Goal: Task Accomplishment & Management: Manage account settings

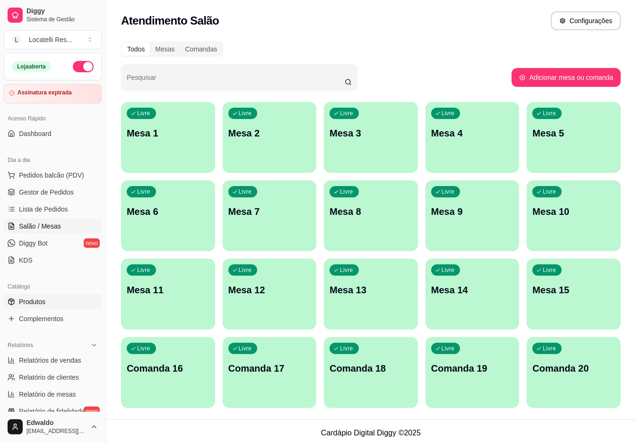
click at [36, 295] on link "Produtos" at bounding box center [53, 301] width 98 height 15
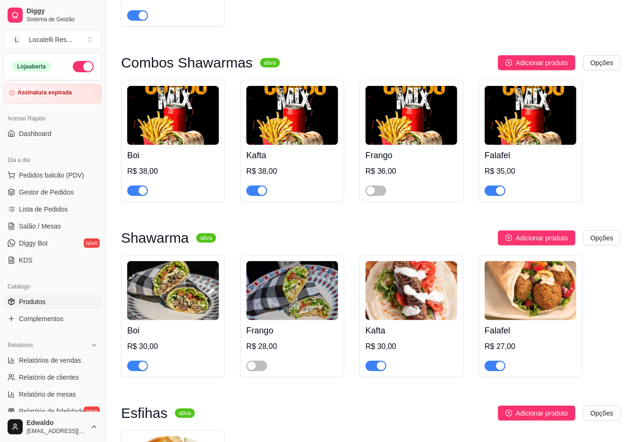
scroll to position [315, 0]
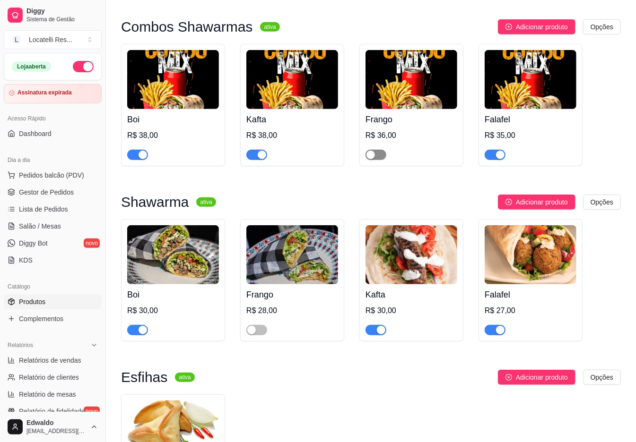
click at [373, 157] on div "button" at bounding box center [370, 155] width 9 height 9
click at [264, 155] on div "button" at bounding box center [262, 155] width 9 height 9
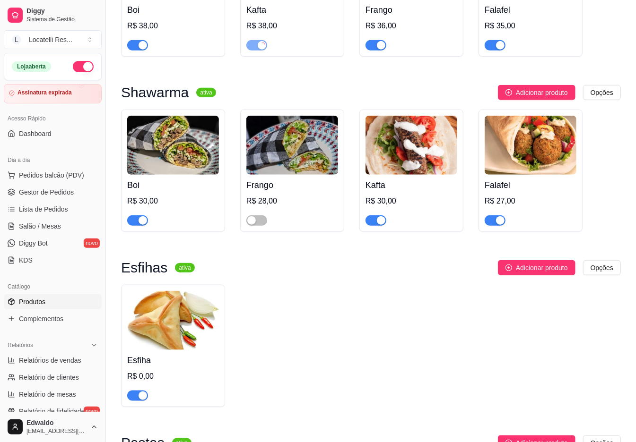
scroll to position [441, 0]
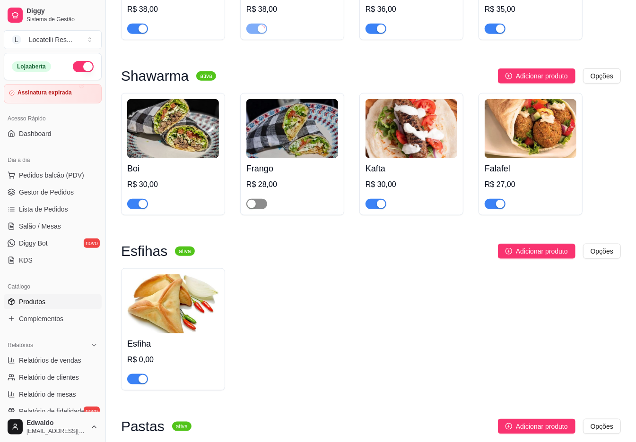
click at [258, 209] on span "button" at bounding box center [256, 204] width 21 height 10
click at [376, 204] on span "button" at bounding box center [375, 204] width 21 height 10
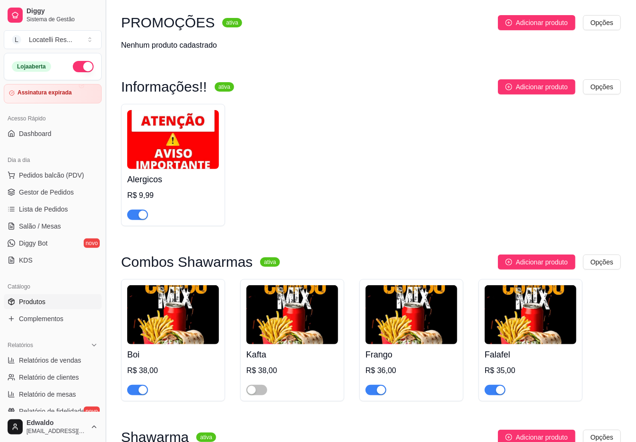
scroll to position [0, 0]
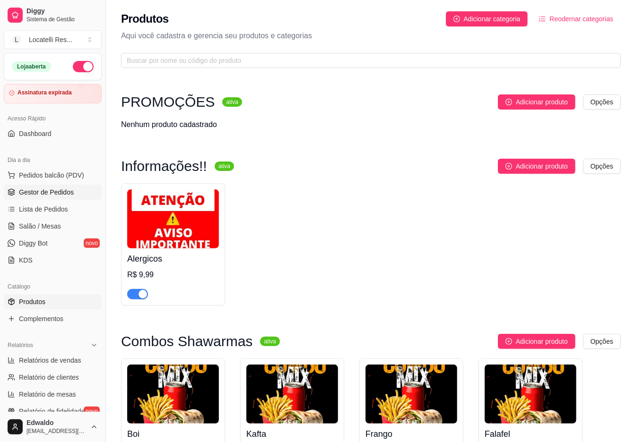
click at [19, 194] on span "Gestor de Pedidos" at bounding box center [46, 192] width 55 height 9
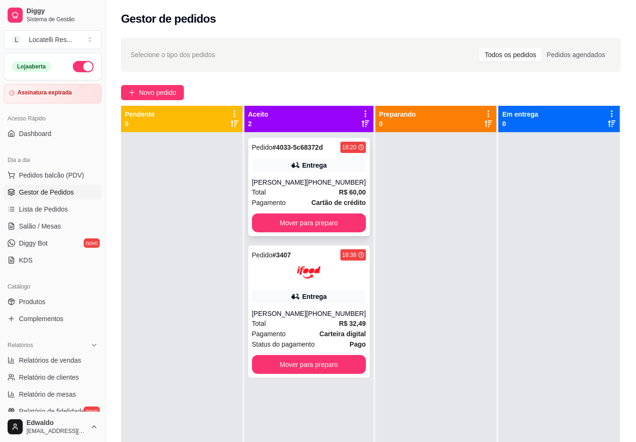
click at [311, 185] on div "[PHONE_NUMBER]" at bounding box center [336, 182] width 60 height 9
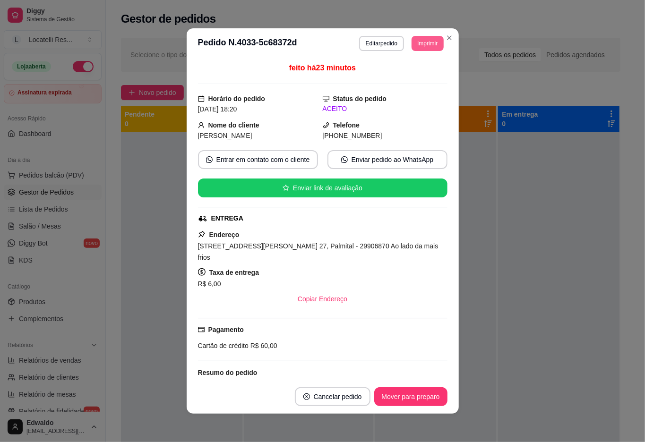
click at [427, 43] on button "Imprimir" at bounding box center [428, 43] width 32 height 15
click at [447, 39] on icon "Close" at bounding box center [450, 38] width 8 height 8
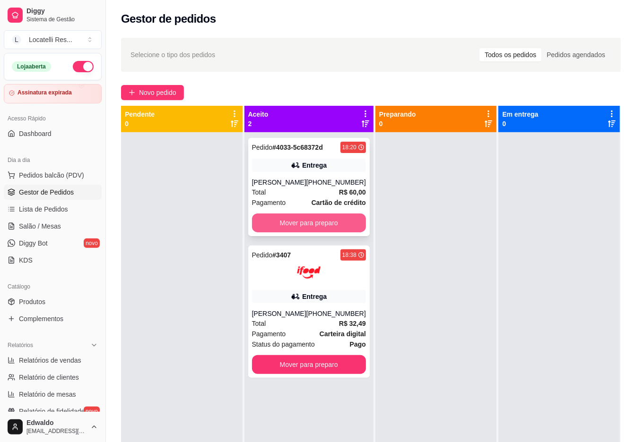
click at [308, 219] on button "Mover para preparo" at bounding box center [309, 223] width 114 height 19
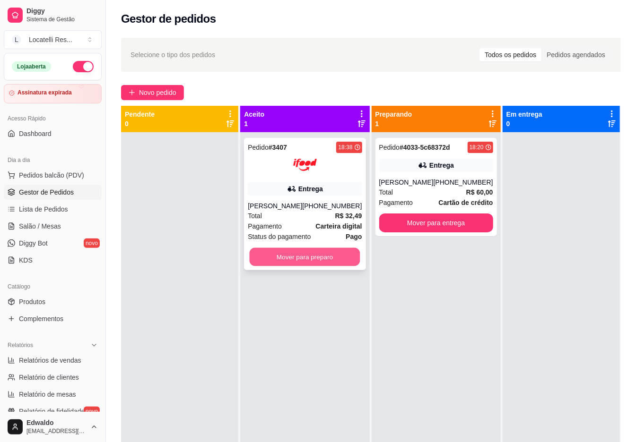
click at [303, 258] on button "Mover para preparo" at bounding box center [304, 257] width 111 height 18
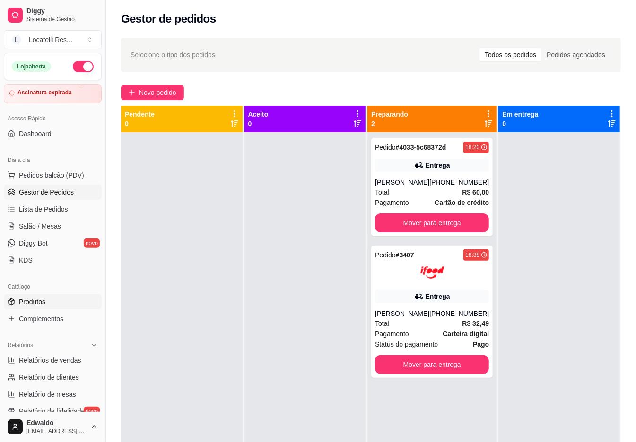
click at [37, 301] on span "Produtos" at bounding box center [32, 301] width 26 height 9
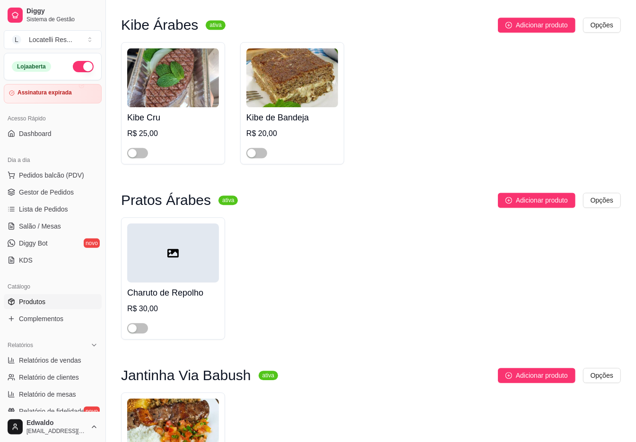
scroll to position [1449, 0]
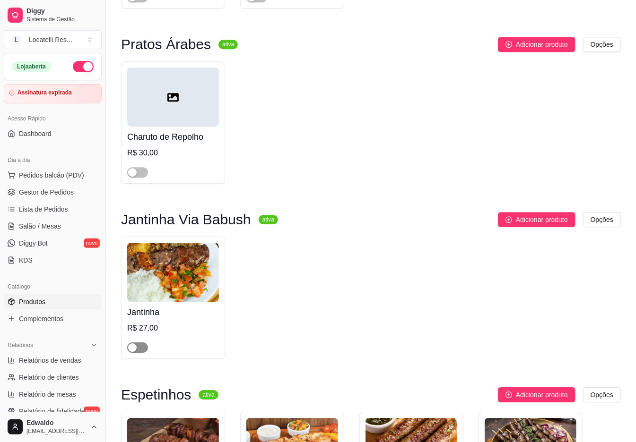
click at [140, 353] on span "button" at bounding box center [137, 348] width 21 height 10
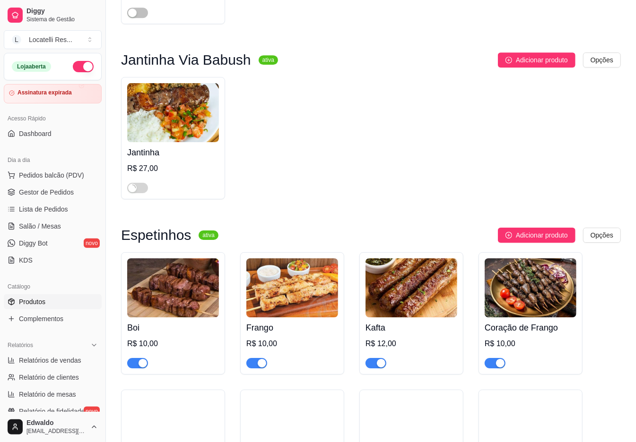
scroll to position [1638, 0]
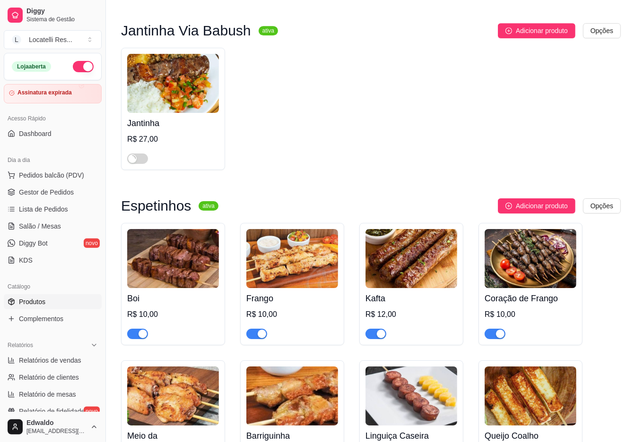
click at [260, 338] on div "button" at bounding box center [262, 334] width 9 height 9
click at [152, 108] on img at bounding box center [173, 83] width 92 height 59
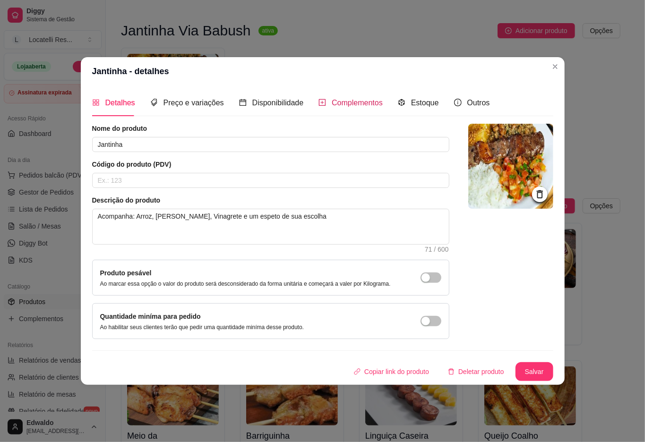
click at [356, 100] on span "Complementos" at bounding box center [357, 103] width 51 height 8
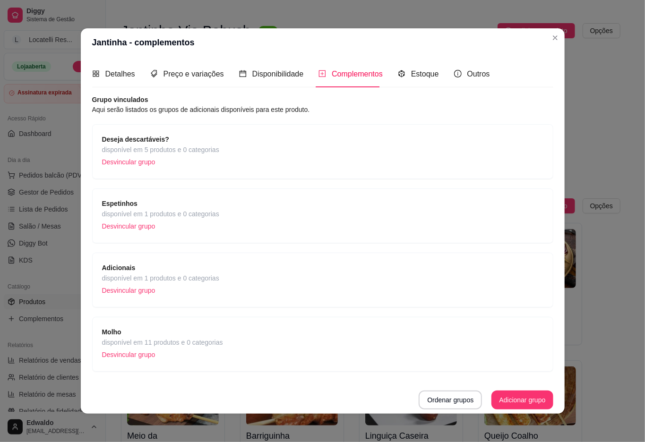
click at [196, 217] on span "disponível em 1 produtos e 0 categorias" at bounding box center [160, 214] width 117 height 10
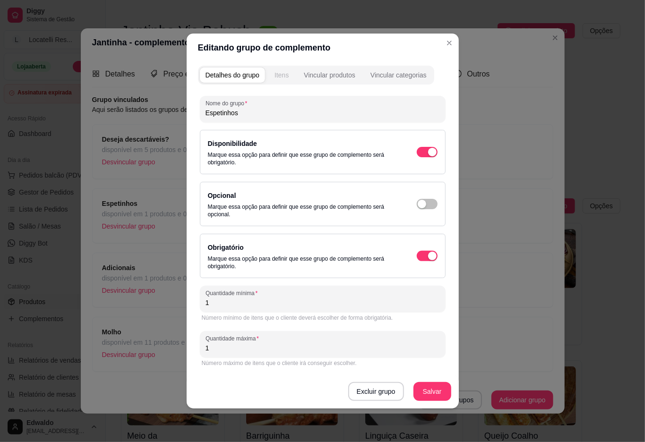
click at [286, 77] on div "Itens" at bounding box center [282, 74] width 14 height 9
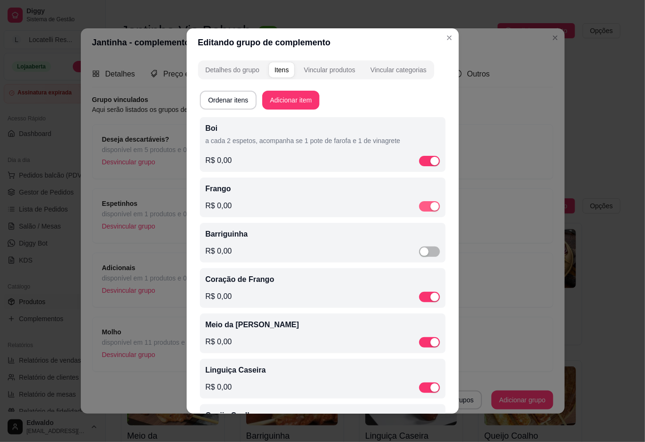
click at [430, 205] on div "button" at bounding box center [434, 206] width 9 height 9
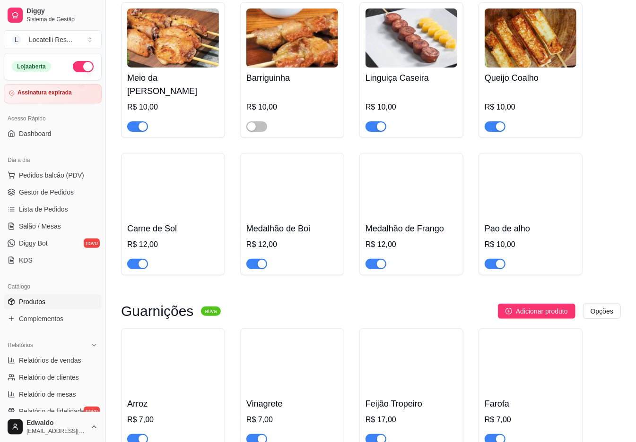
scroll to position [2016, 0]
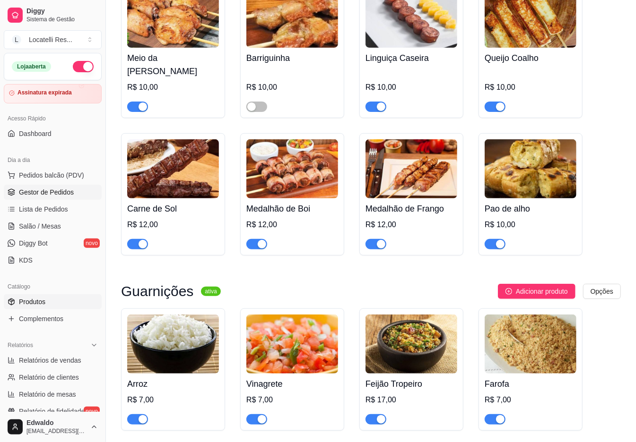
click at [58, 188] on span "Gestor de Pedidos" at bounding box center [46, 192] width 55 height 9
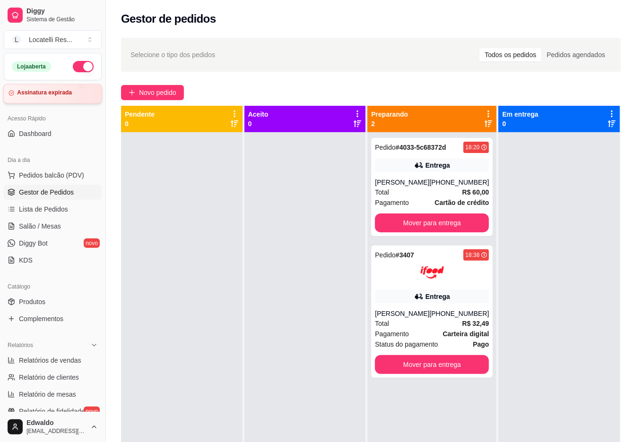
click at [64, 96] on article "Assinatura expirada" at bounding box center [44, 92] width 55 height 7
